Goal: Book appointment/travel/reservation

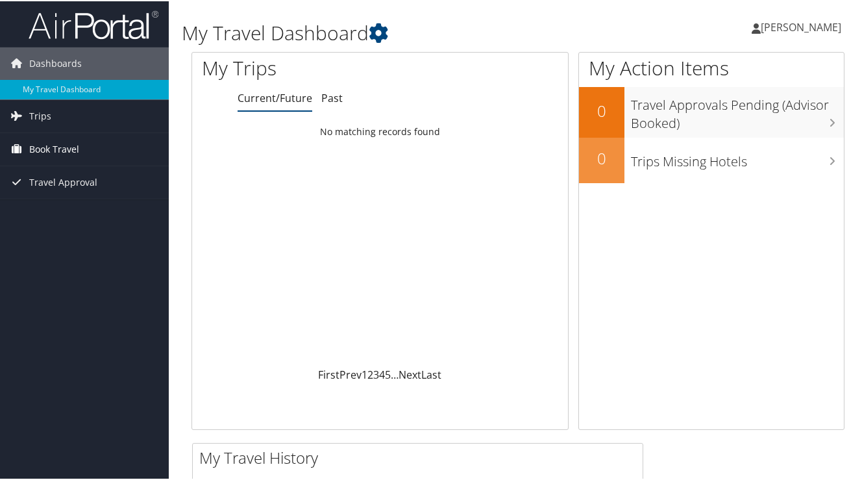
click at [98, 150] on link "Book Travel" at bounding box center [84, 148] width 169 height 32
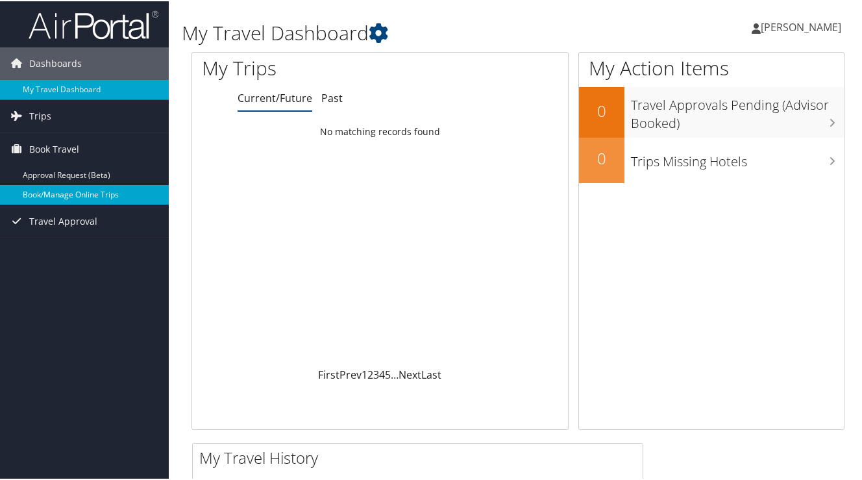
click at [102, 195] on link "Book/Manage Online Trips" at bounding box center [84, 193] width 169 height 19
